Goal: Information Seeking & Learning: Learn about a topic

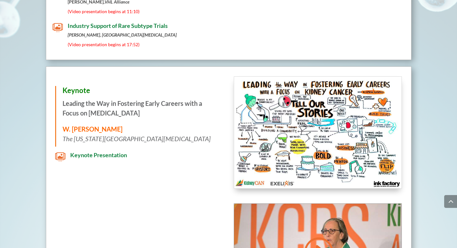
scroll to position [1055, 0]
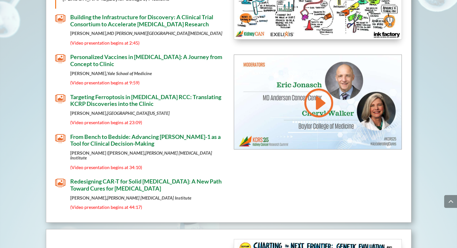
click at [96, 133] on span "From Bench to Bedside: Advancing [PERSON_NAME]-1 as a Tool for Clinical Decisio…" at bounding box center [145, 140] width 150 height 14
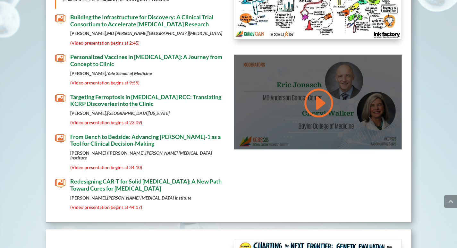
click at [322, 95] on link at bounding box center [317, 103] width 31 height 32
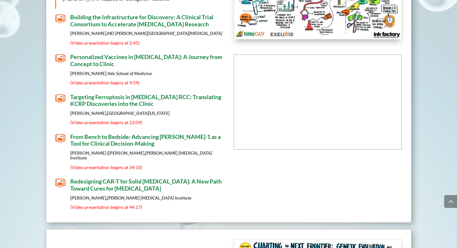
click at [117, 133] on span "From Bench to Bedside: Advancing [PERSON_NAME]-1 as a Tool for Clinical Decisio…" at bounding box center [145, 140] width 150 height 14
